Goal: Task Accomplishment & Management: Complete application form

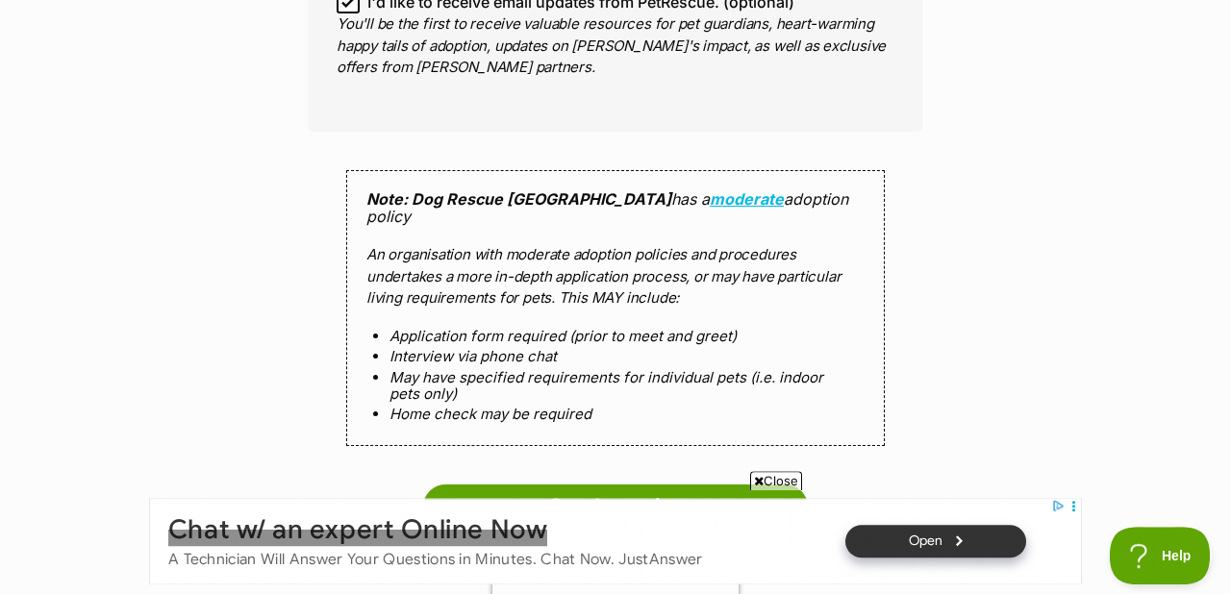
scroll to position [1858, 0]
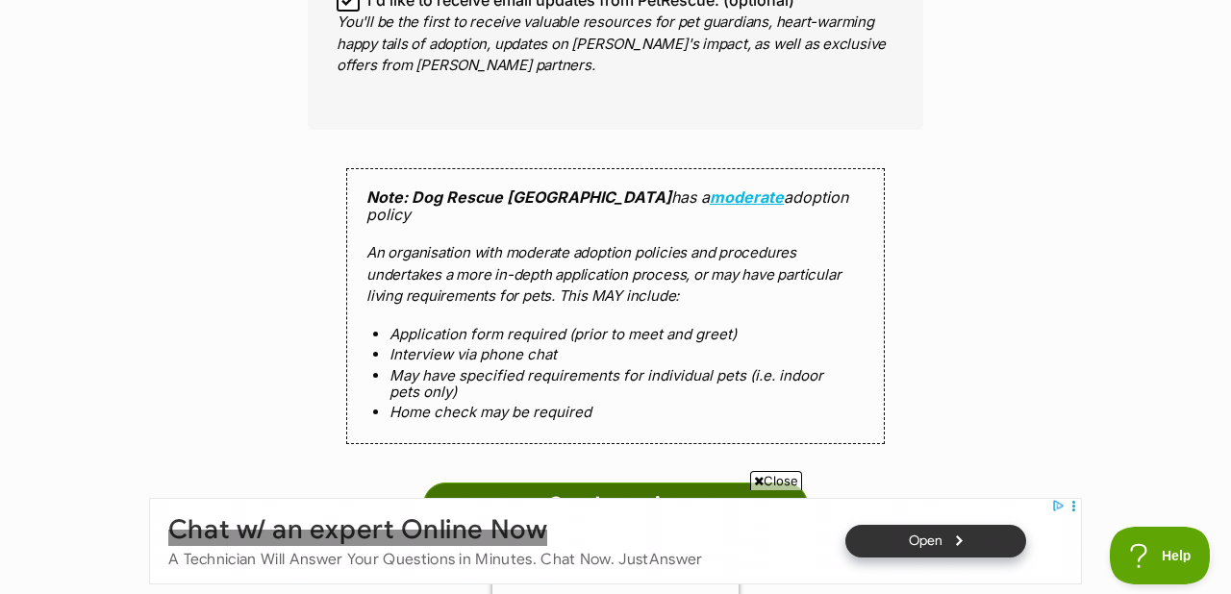
click at [578, 483] on input "Send enquiry" at bounding box center [615, 505] width 385 height 44
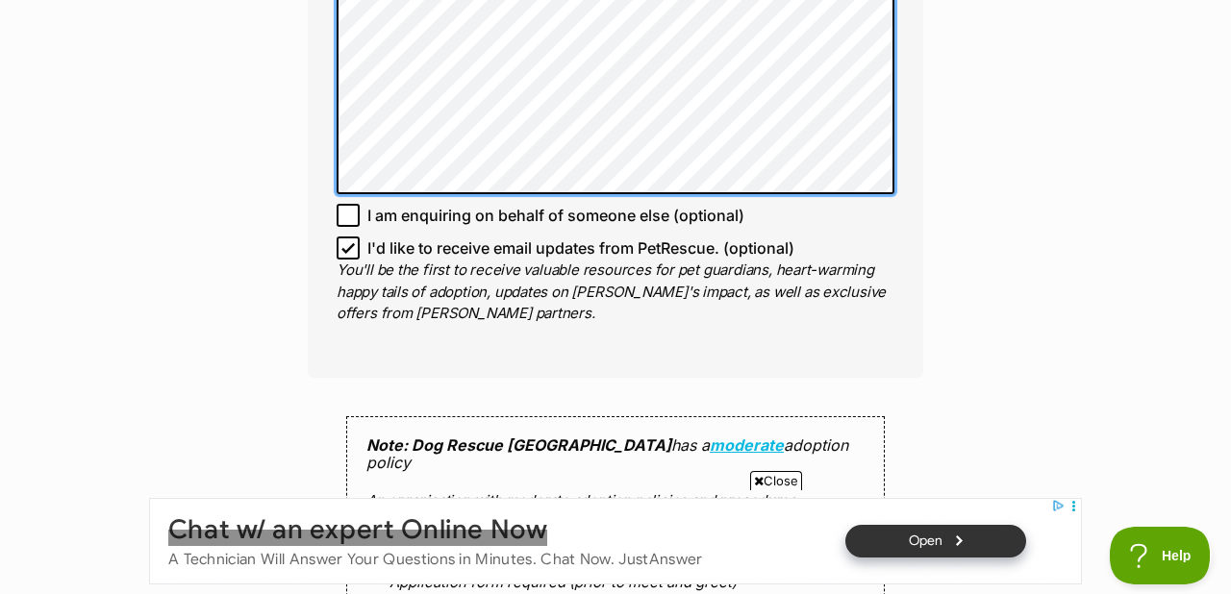
scroll to position [1858, 0]
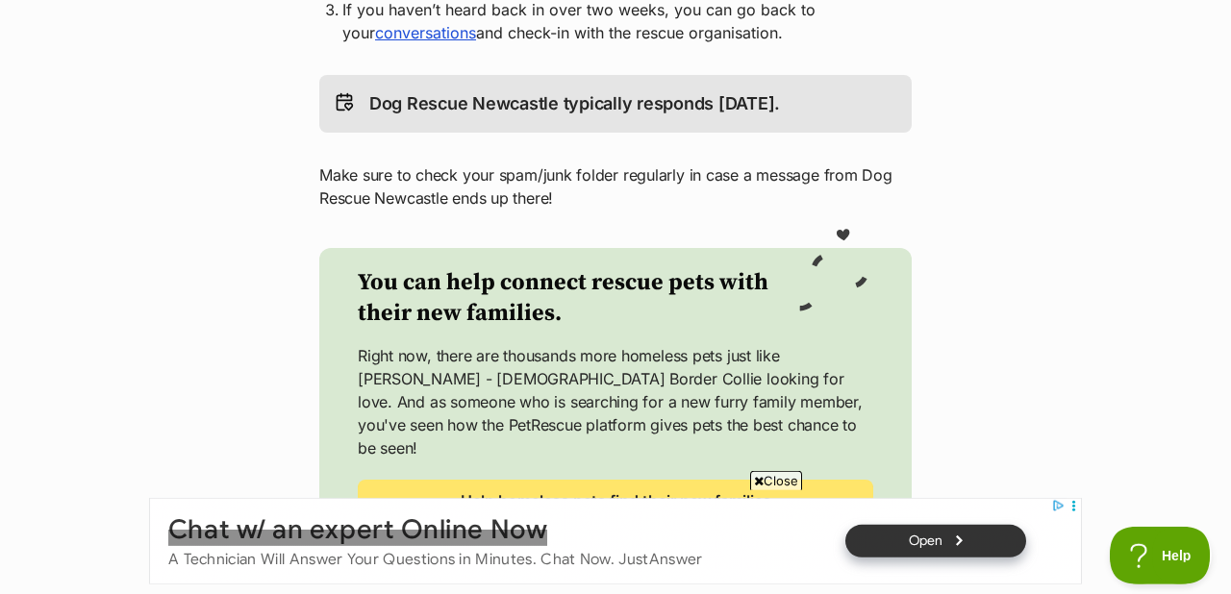
scroll to position [796, 0]
